Goal: Task Accomplishment & Management: Use online tool/utility

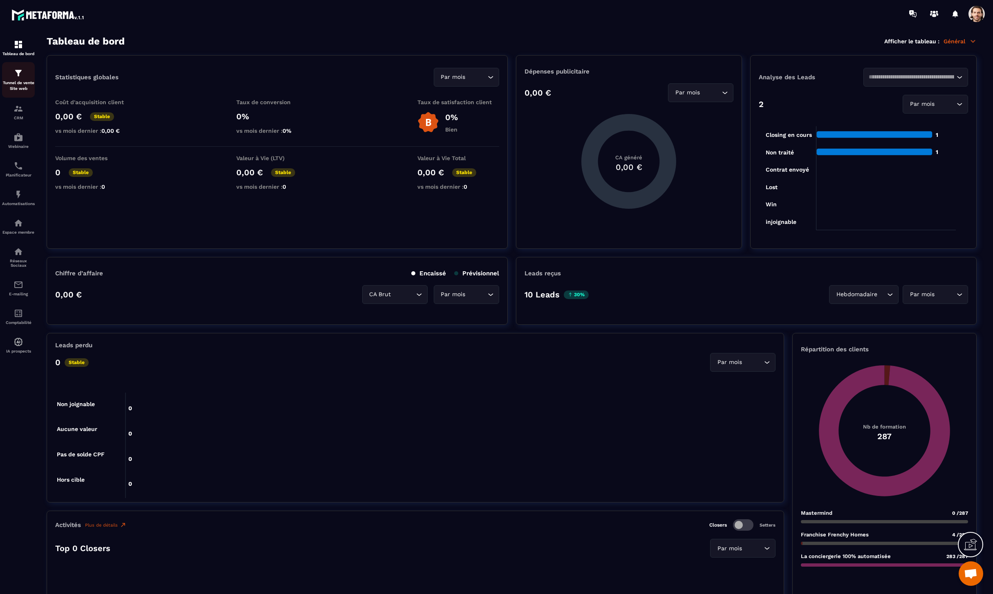
click at [24, 77] on div "Tunnel de vente Site web" at bounding box center [18, 79] width 33 height 23
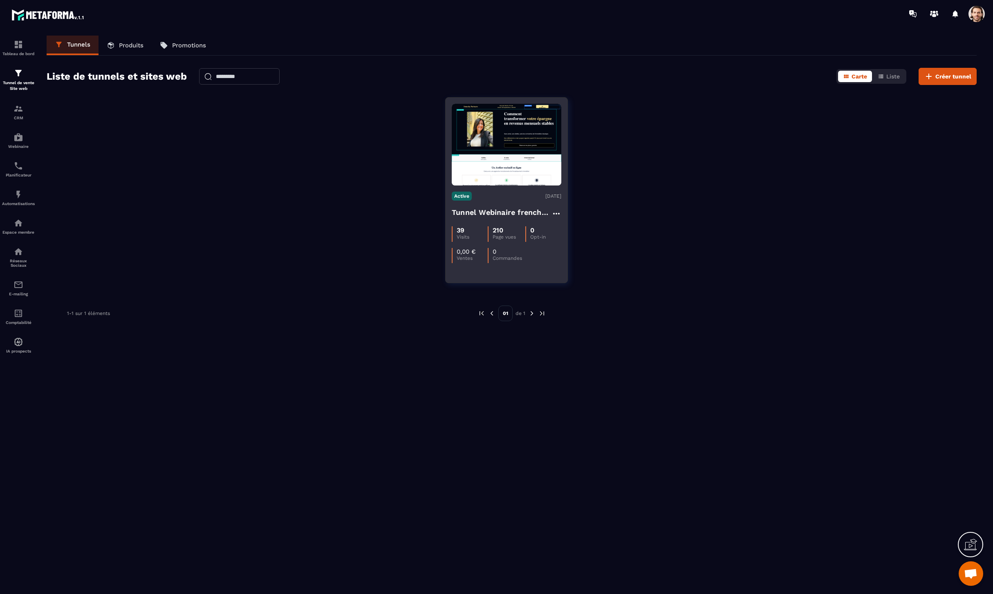
click at [506, 215] on h4 "Tunnel Webinaire frenchy partners" at bounding box center [502, 212] width 100 height 11
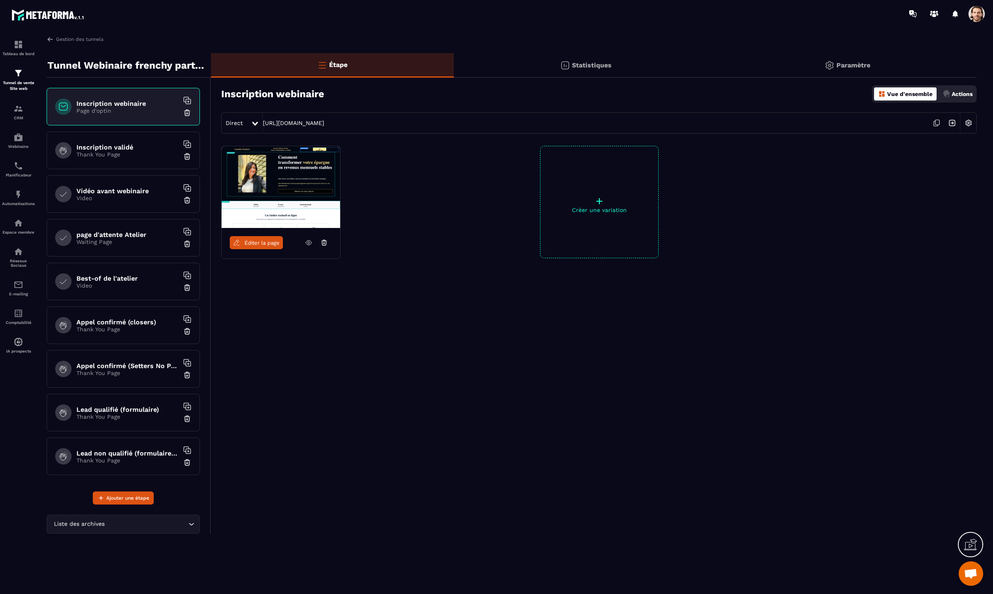
click at [131, 453] on h6 "Lead non qualifié (formulaire No Pixel/tracking)" at bounding box center [127, 454] width 102 height 8
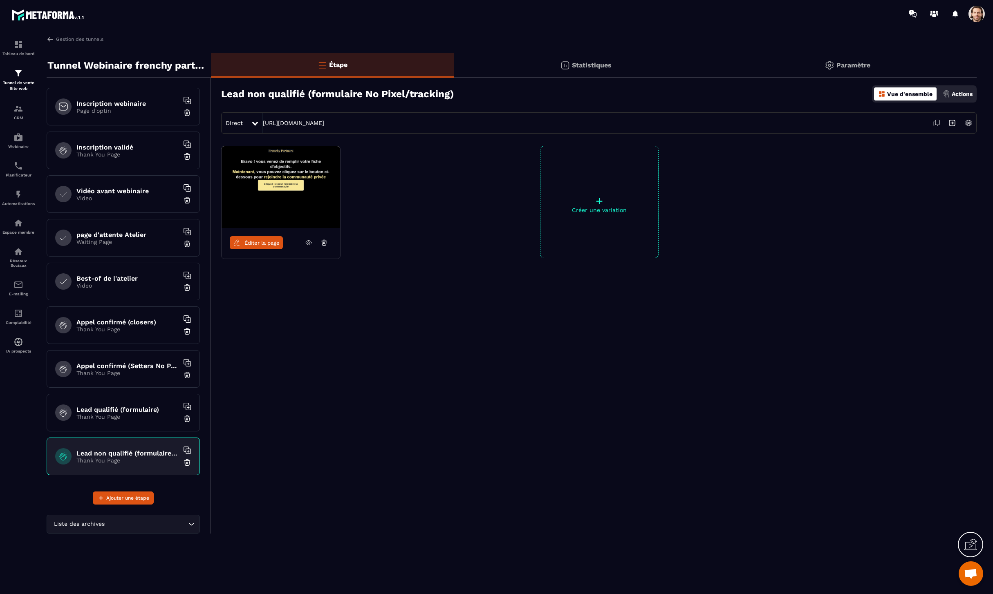
click at [267, 244] on span "Éditer la page" at bounding box center [261, 243] width 35 height 6
